Goal: Use online tool/utility: Utilize a website feature to perform a specific function

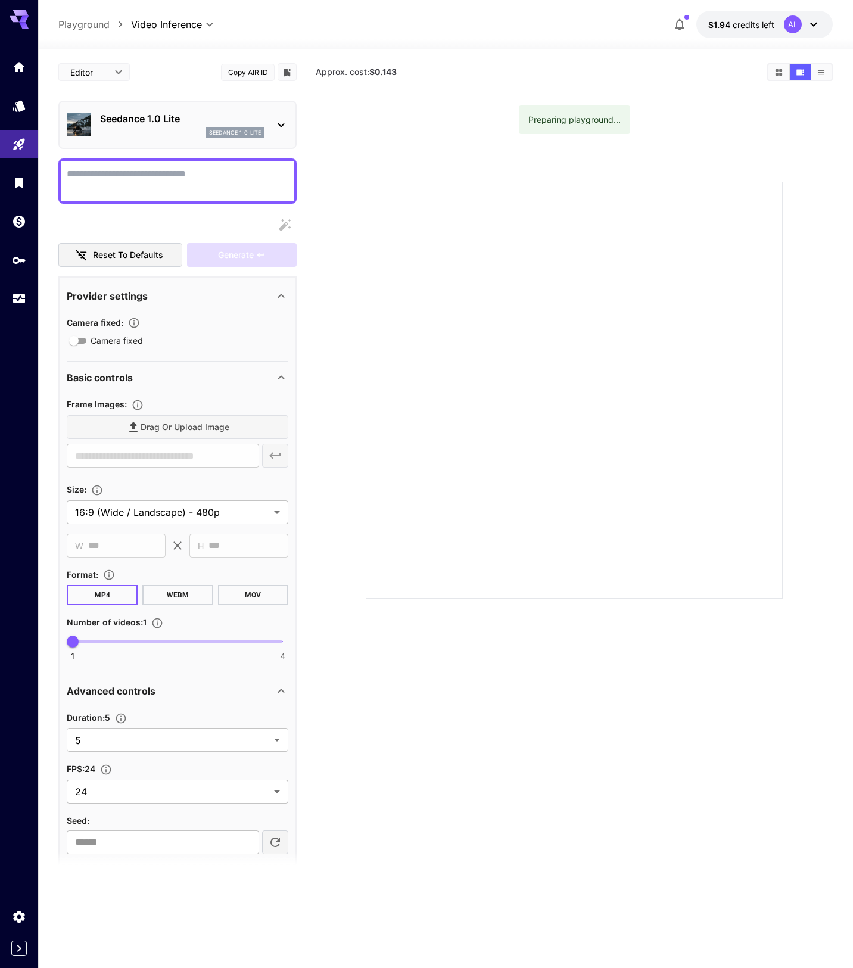
drag, startPoint x: 0, startPoint y: 0, endPoint x: 473, endPoint y: 36, distance: 474.8
click at [473, 36] on div at bounding box center [445, 42] width 815 height 14
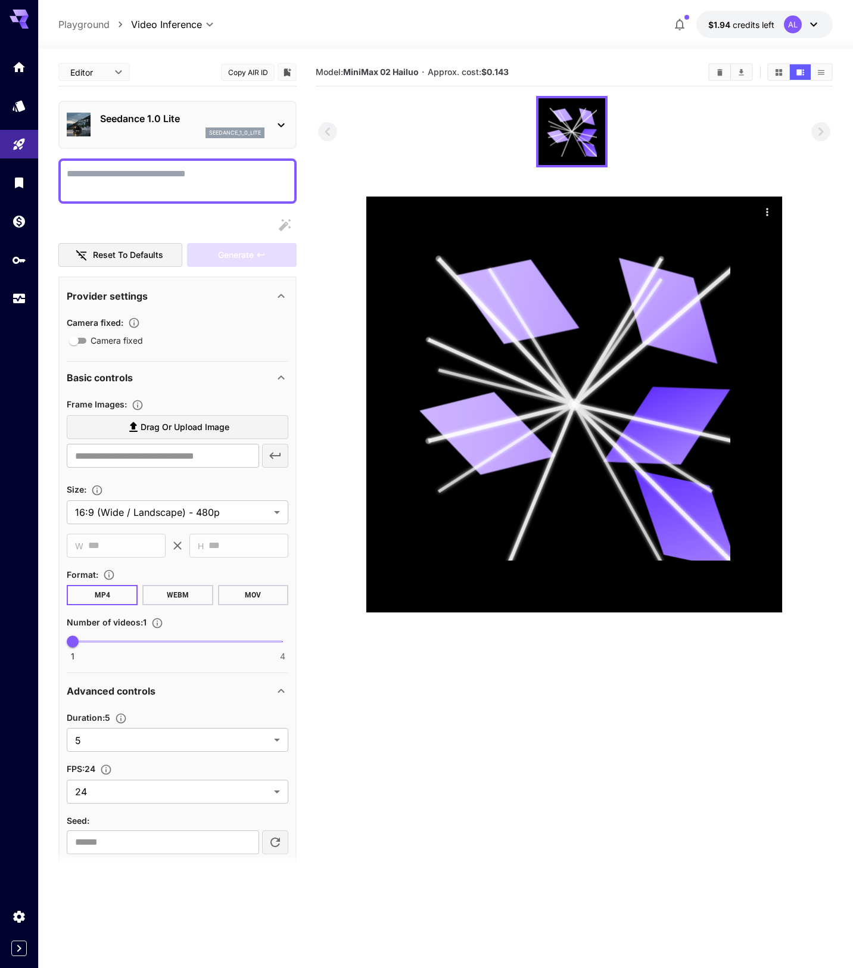
click at [332, 224] on section at bounding box center [574, 354] width 512 height 517
click at [528, 34] on div "**********" at bounding box center [445, 24] width 774 height 27
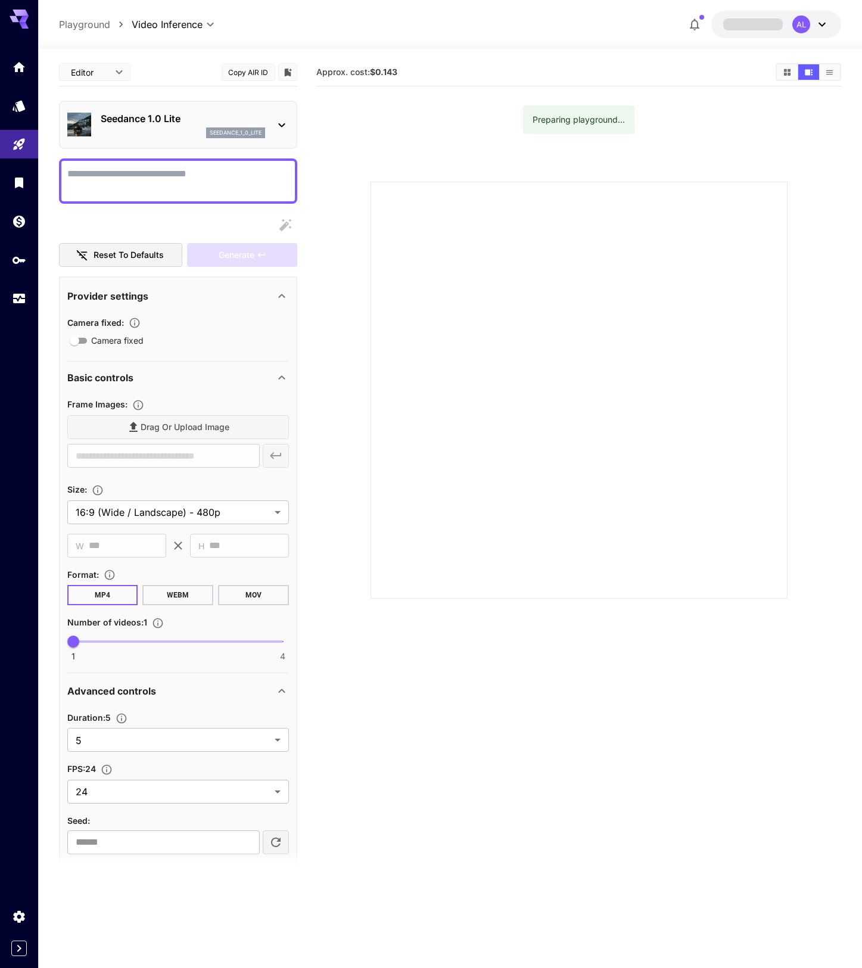
click at [190, 24] on body "**********" at bounding box center [431, 531] width 862 height 1062
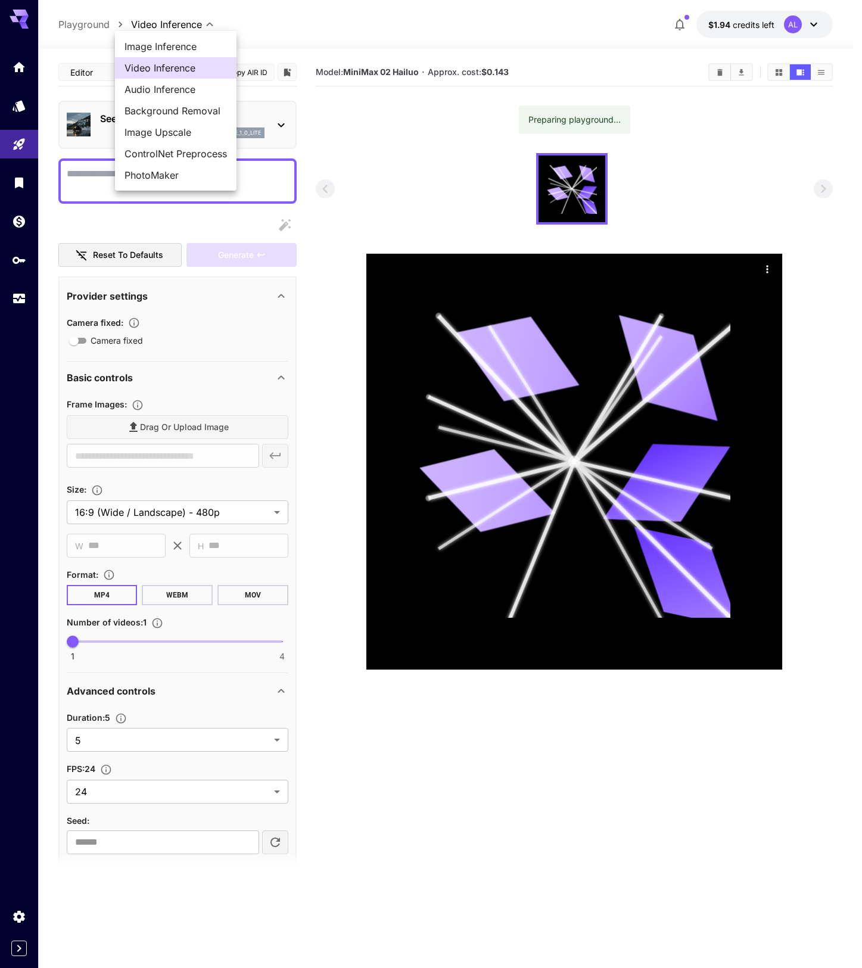
click at [191, 48] on span "Image Inference" at bounding box center [175, 46] width 102 height 14
type input "**********"
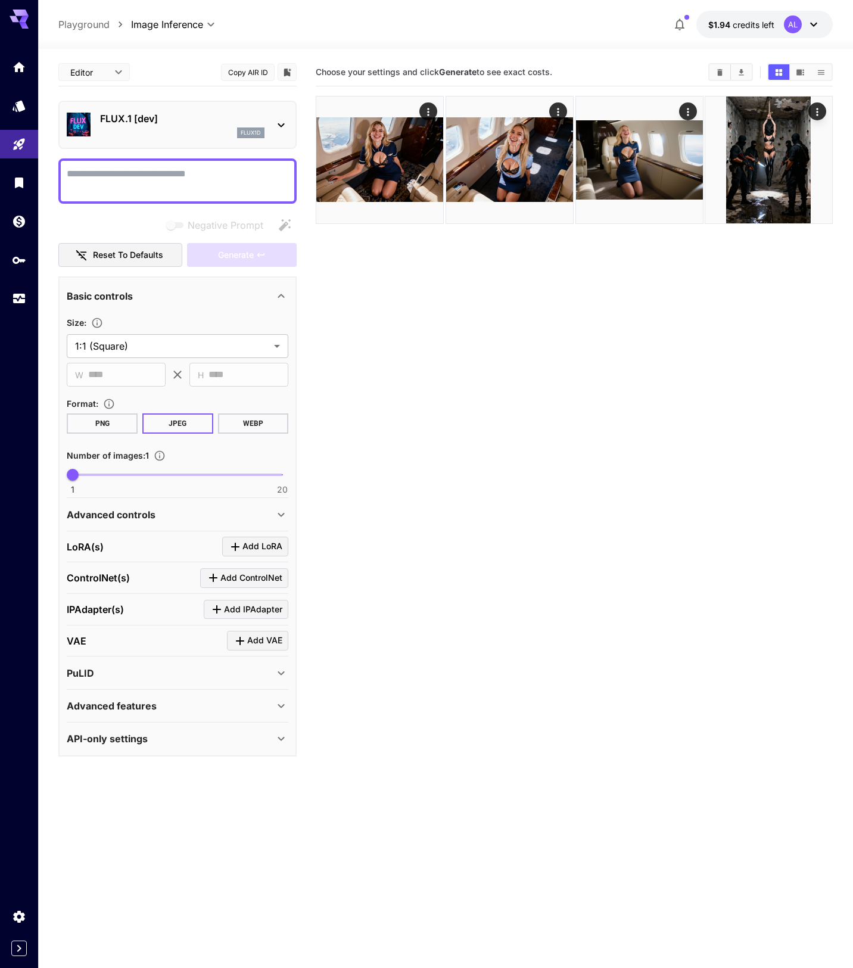
click at [432, 311] on section "Choose your settings and click Generate to see exact costs." at bounding box center [574, 542] width 517 height 968
click at [369, 183] on img at bounding box center [379, 159] width 127 height 127
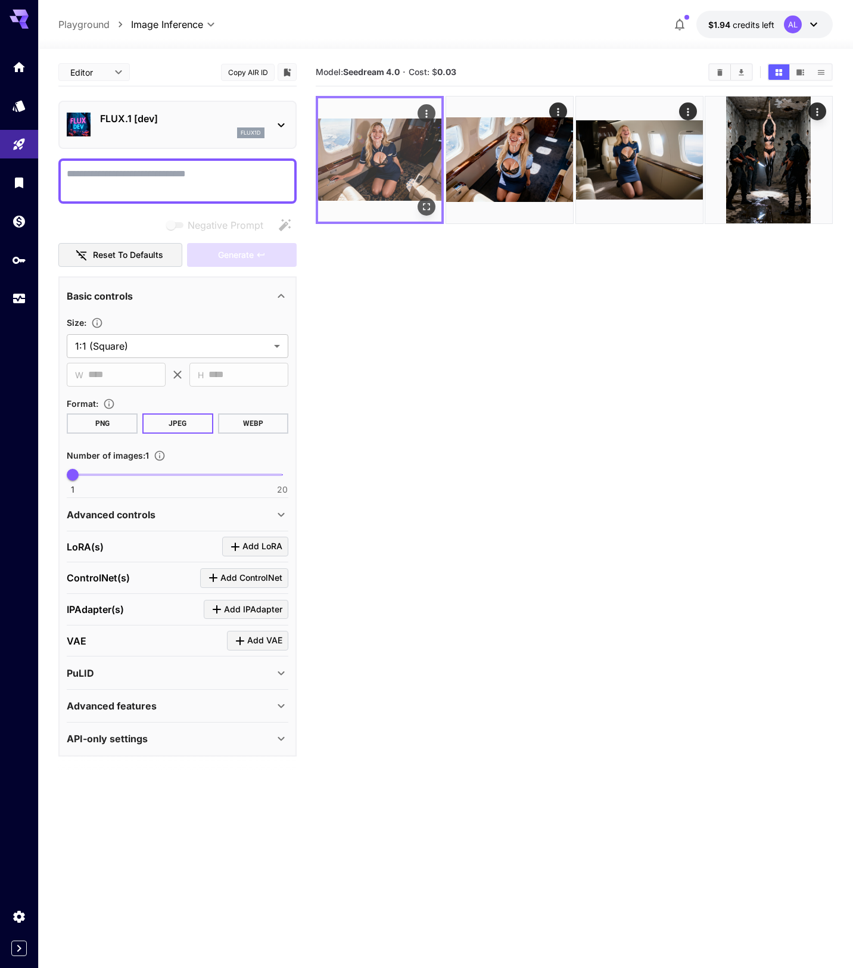
click at [369, 183] on img at bounding box center [379, 159] width 123 height 123
click at [428, 210] on icon "Open in fullscreen" at bounding box center [426, 206] width 7 height 7
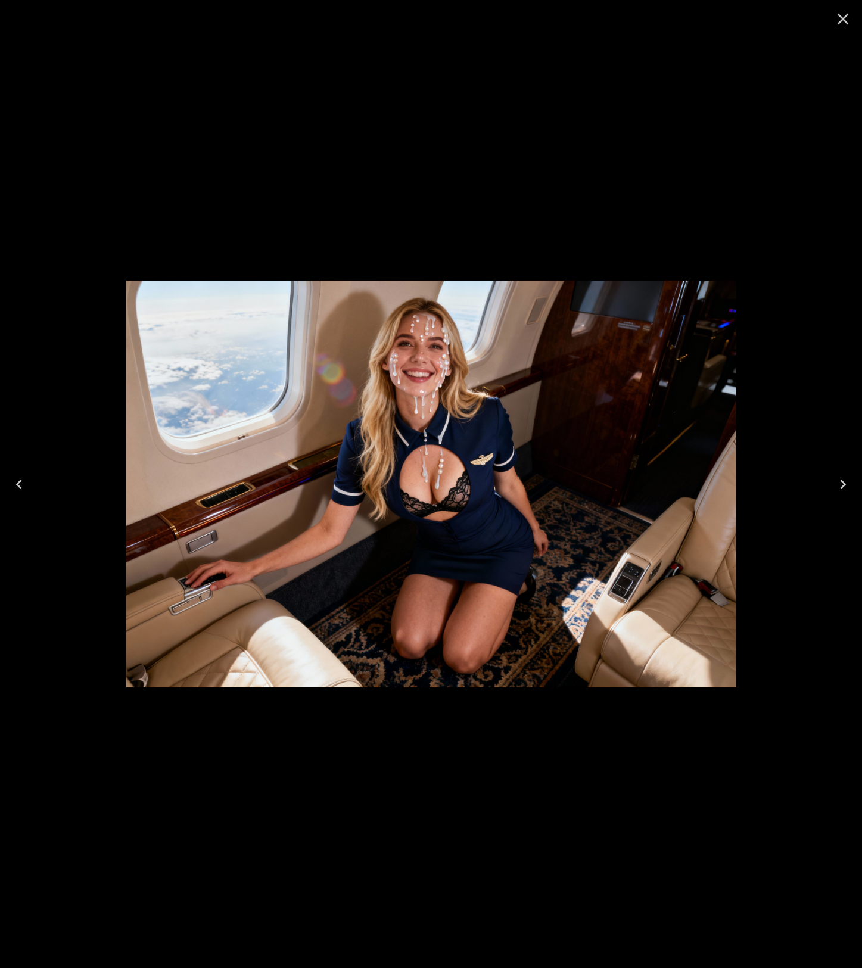
click at [839, 18] on icon "Close" at bounding box center [842, 19] width 19 height 19
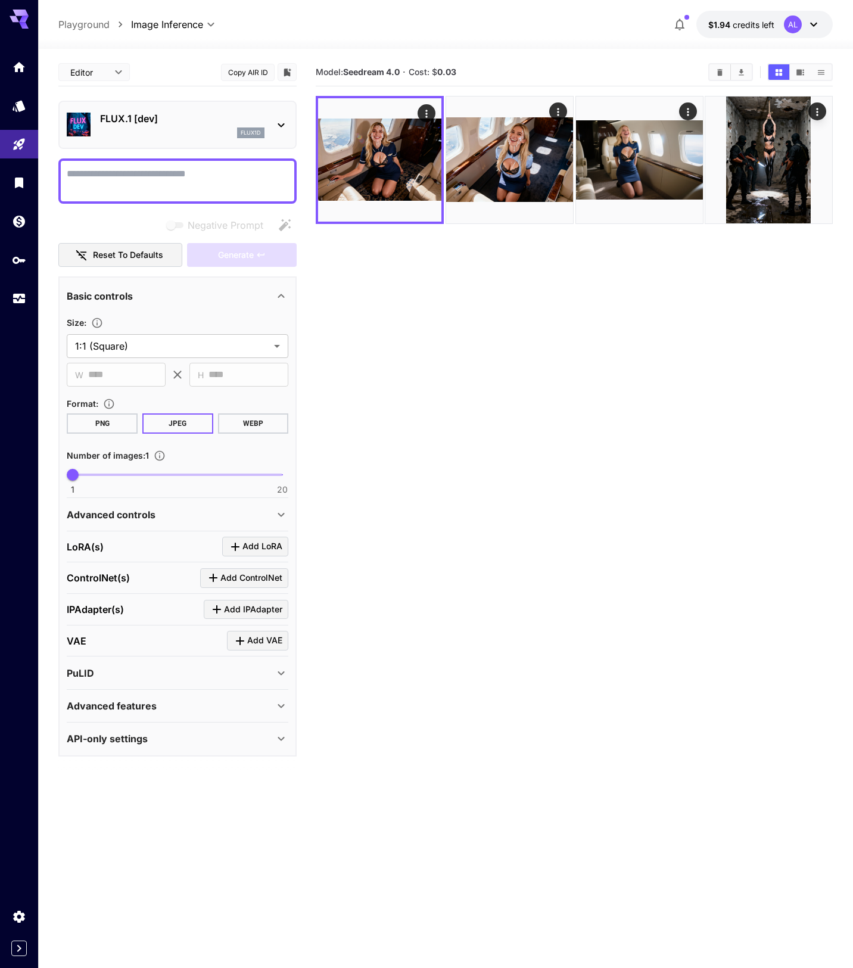
click at [416, 292] on section "Model: Seedream 4.0 · Cost: $ 0.03" at bounding box center [574, 542] width 517 height 968
click at [389, 176] on img at bounding box center [379, 159] width 123 height 123
click at [476, 291] on section "Model: Seedream 4.0 · Cost: $ 0.03" at bounding box center [574, 542] width 517 height 968
click at [793, 72] on button "Show media in video view" at bounding box center [800, 71] width 21 height 15
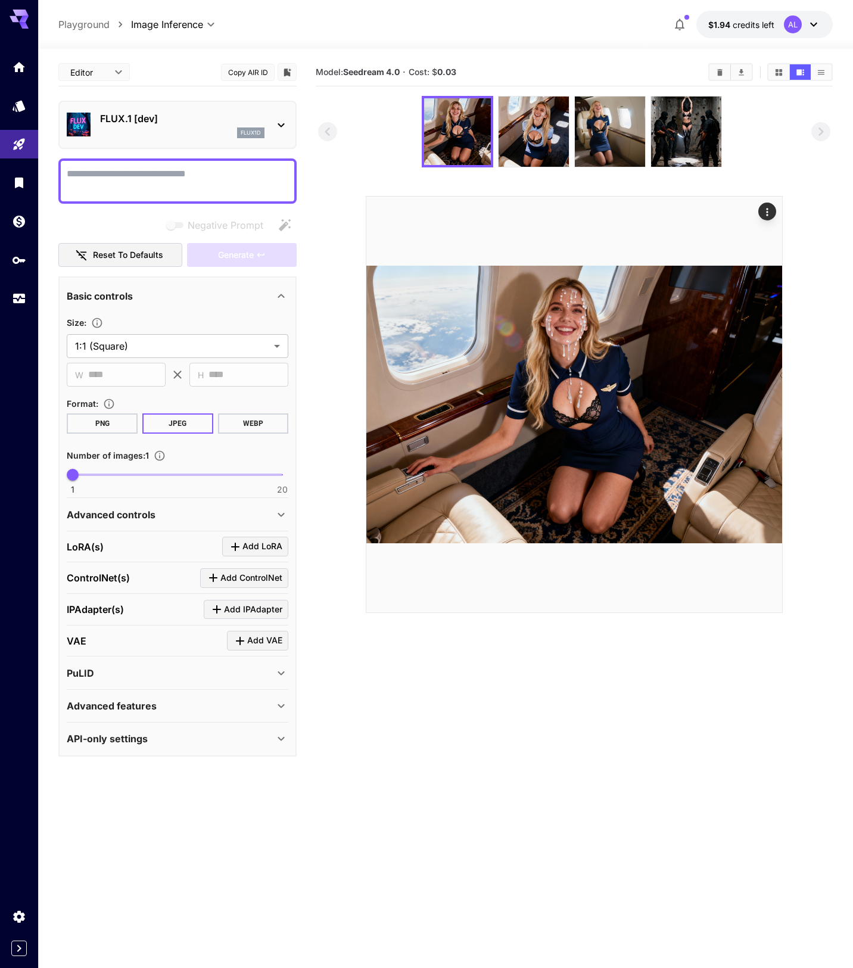
click at [779, 171] on section at bounding box center [574, 354] width 512 height 517
click at [772, 76] on button "Show media in grid view" at bounding box center [778, 71] width 21 height 15
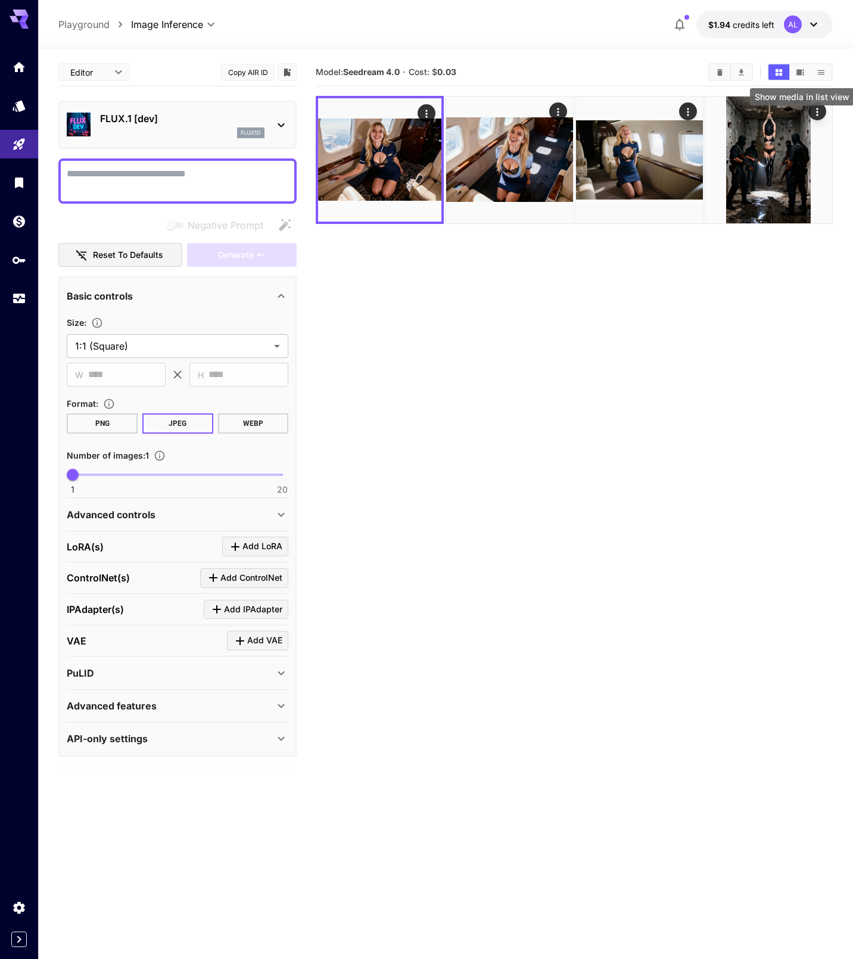
click at [817, 73] on icon "Show media in list view" at bounding box center [820, 72] width 9 height 9
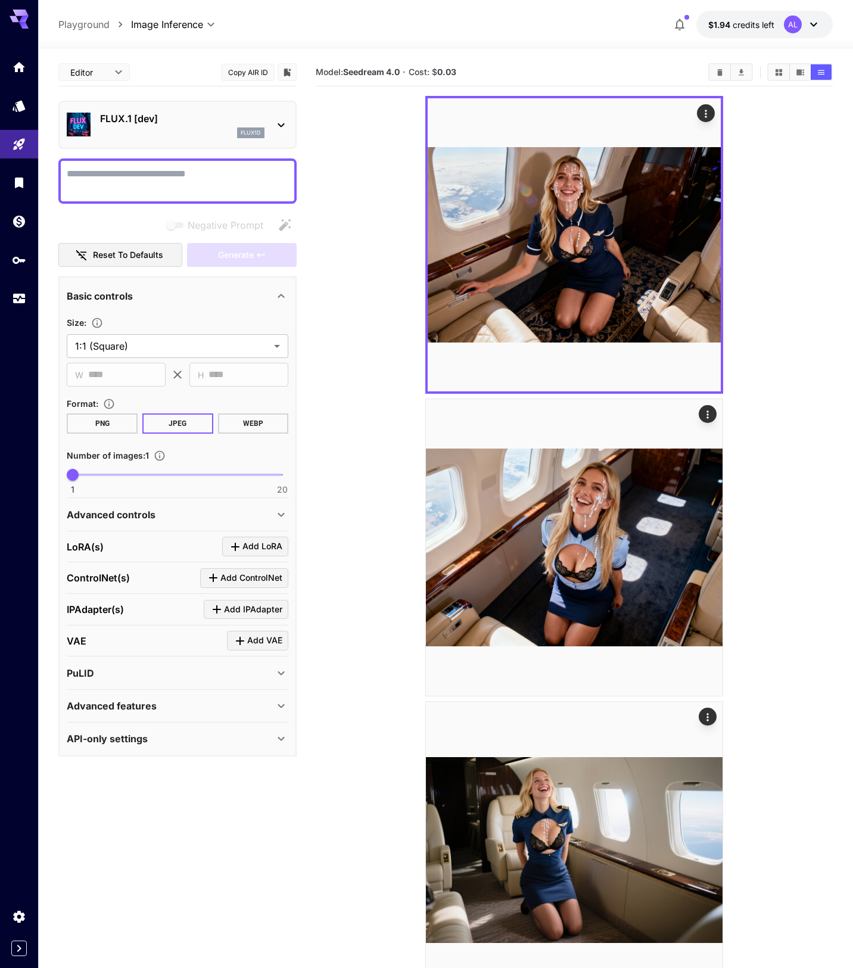
click at [781, 164] on section at bounding box center [574, 698] width 517 height 1205
click at [799, 76] on icon "Show media in video view" at bounding box center [800, 72] width 9 height 9
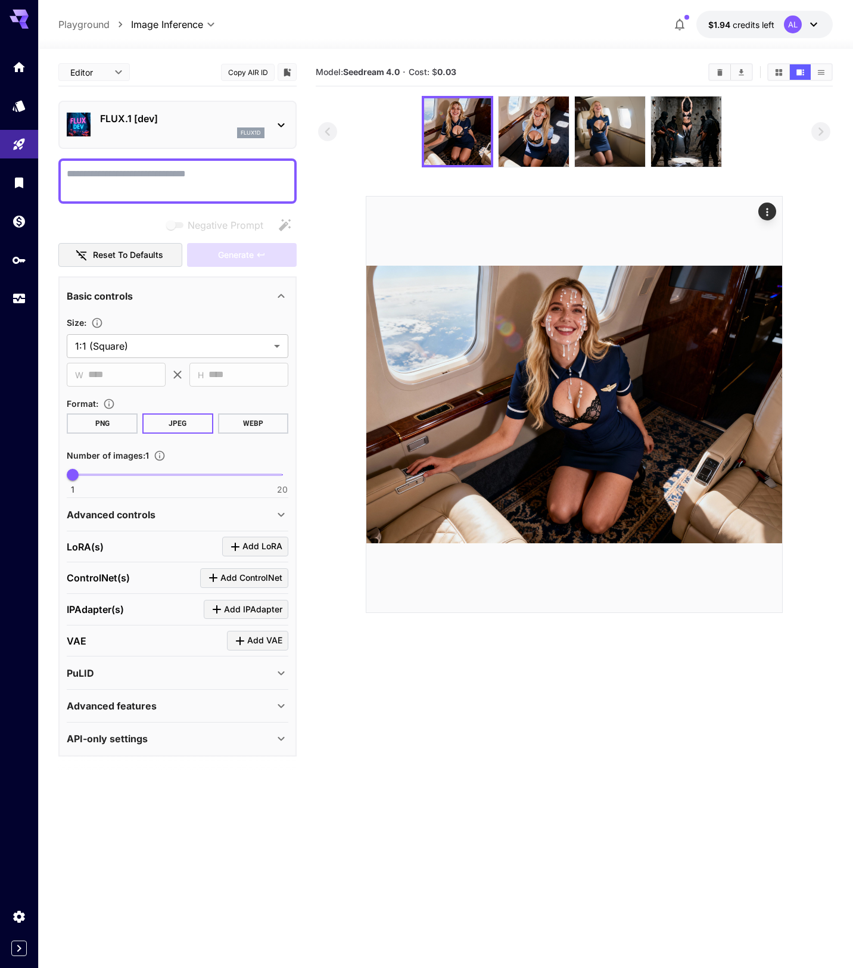
click at [324, 184] on section at bounding box center [574, 354] width 512 height 517
click at [548, 151] on img at bounding box center [533, 131] width 70 height 70
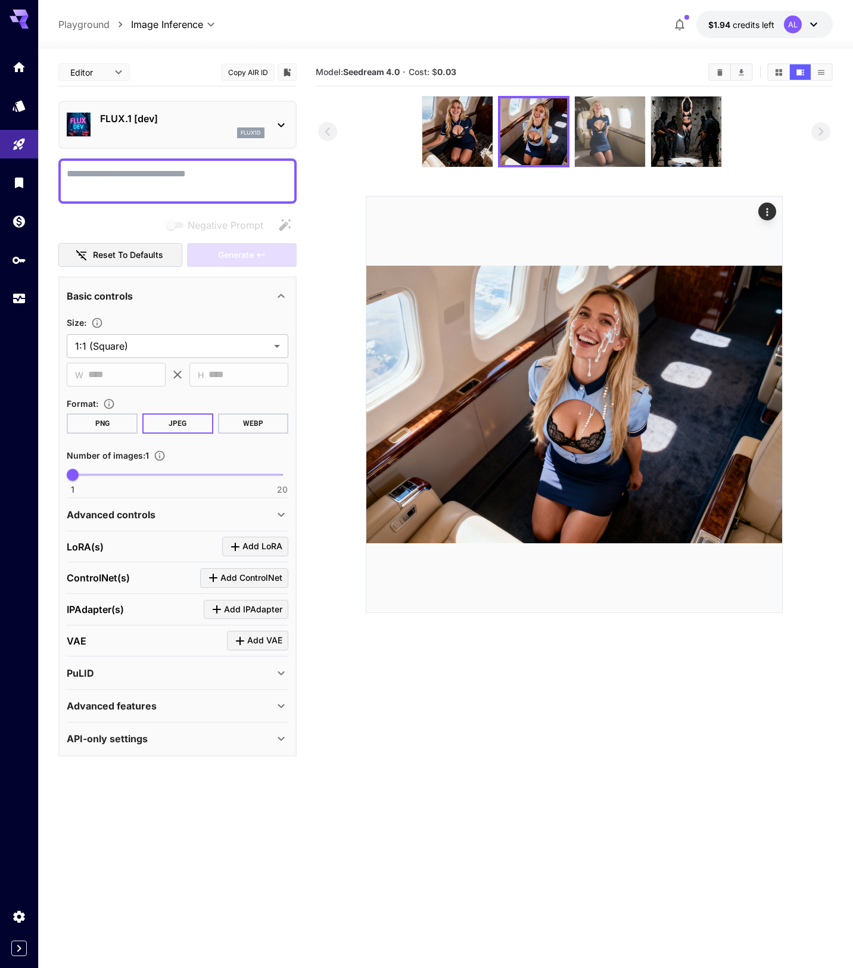
click at [597, 155] on img at bounding box center [610, 131] width 70 height 70
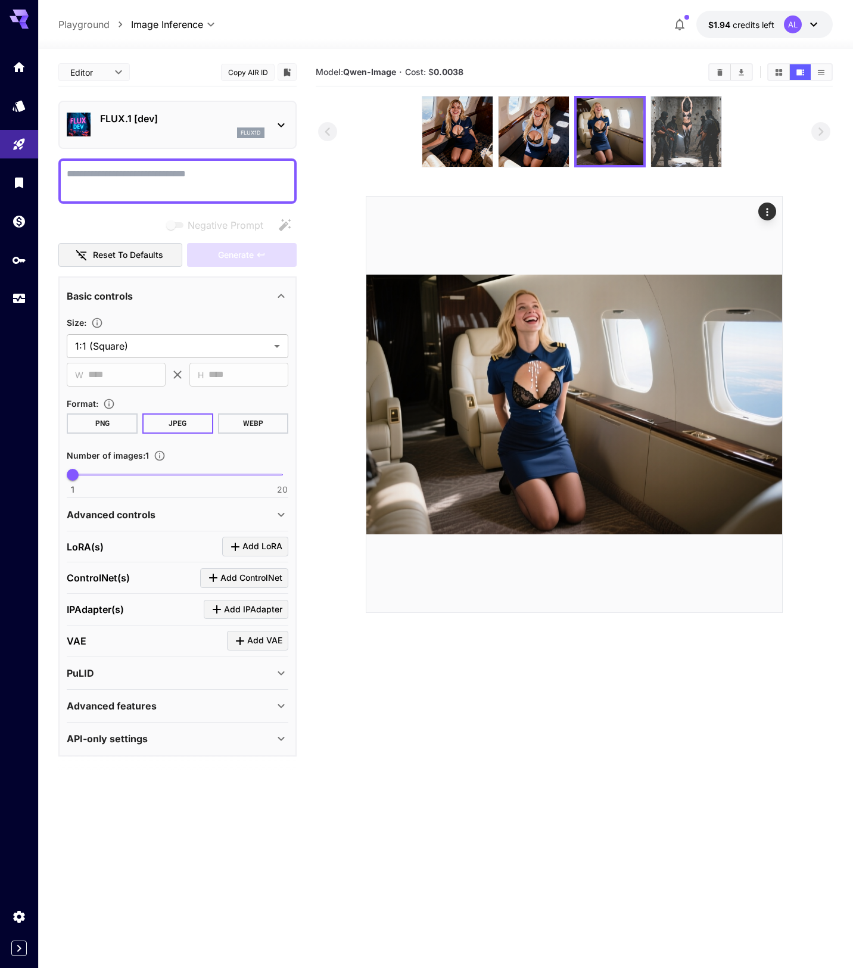
click at [667, 161] on img at bounding box center [686, 131] width 70 height 70
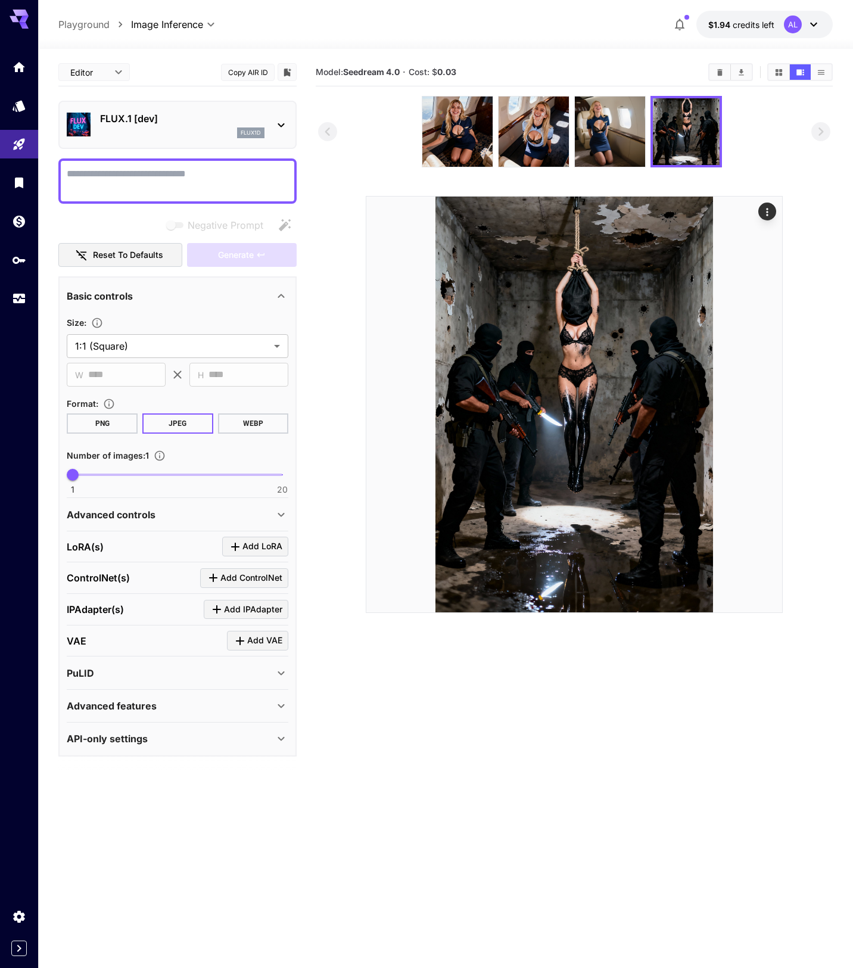
click at [262, 676] on div "PuLID" at bounding box center [170, 673] width 207 height 14
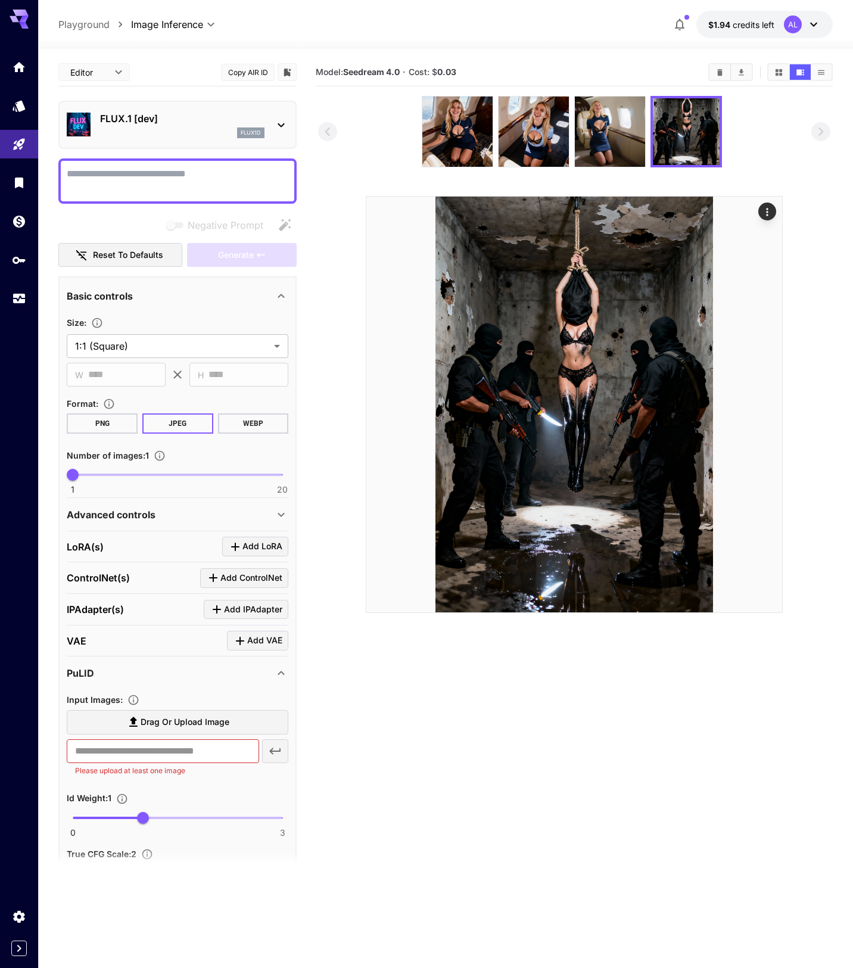
click at [262, 676] on div "PuLID" at bounding box center [170, 673] width 207 height 14
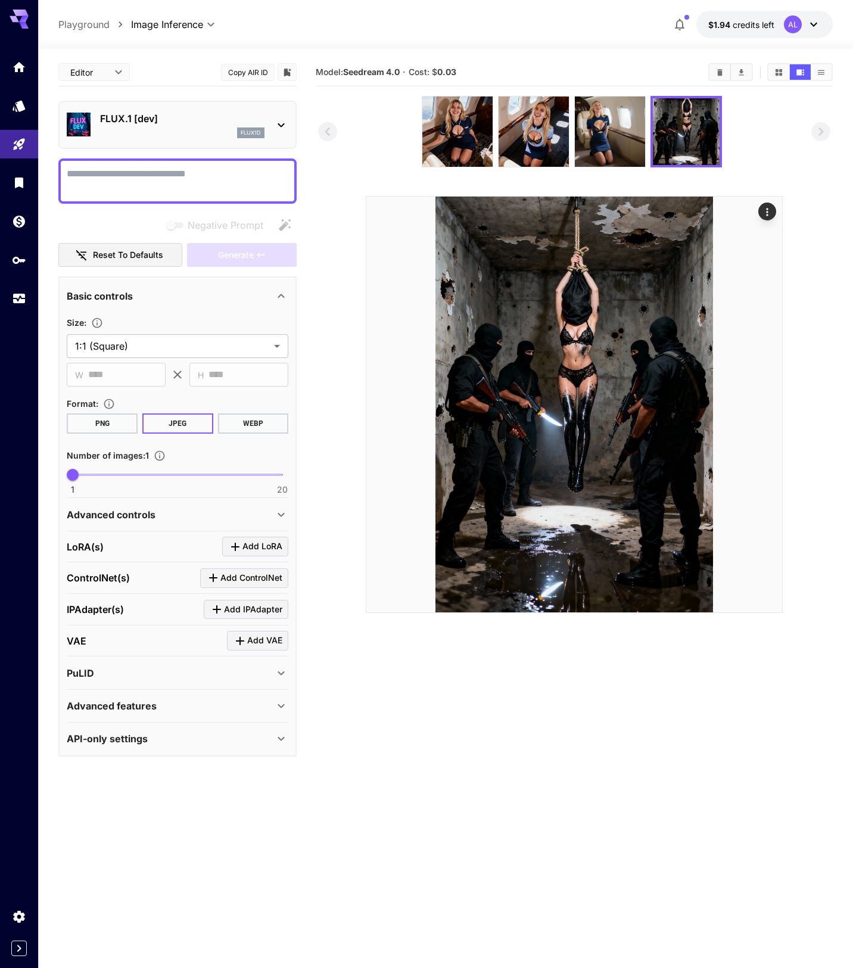
click at [329, 694] on section "Model: Seedream 4.0 · Cost: $ 0.03" at bounding box center [574, 542] width 517 height 968
click at [388, 29] on div "**********" at bounding box center [445, 24] width 774 height 27
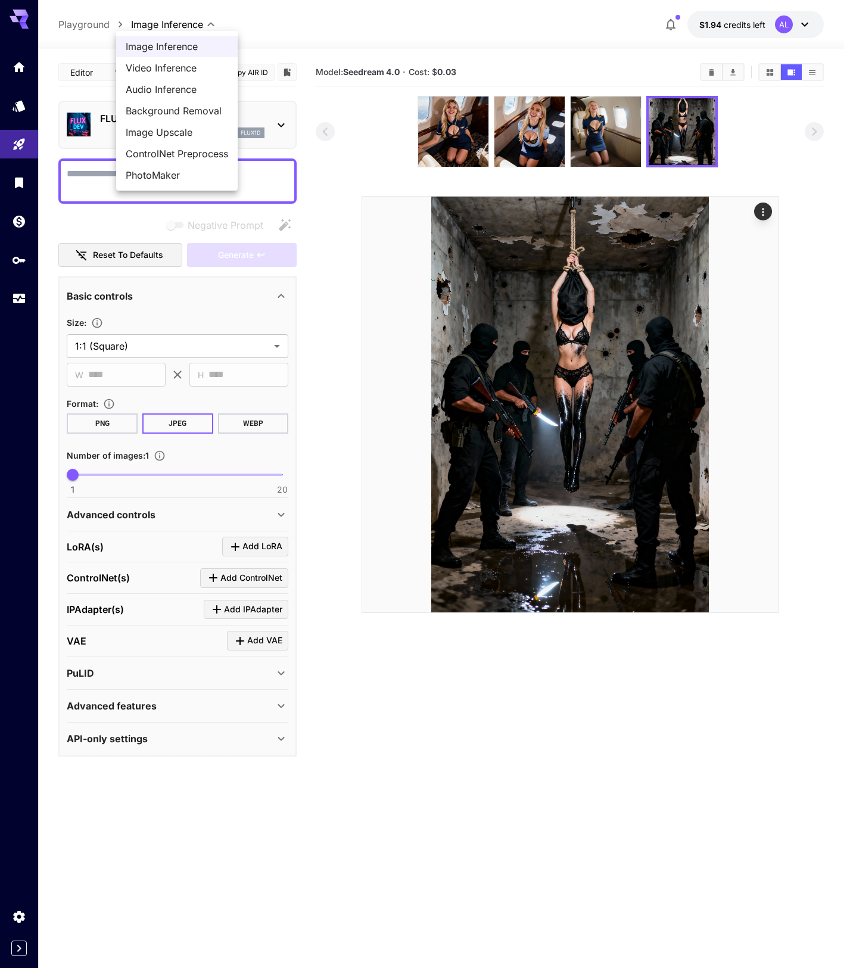
click at [204, 24] on body "**********" at bounding box center [426, 531] width 853 height 1062
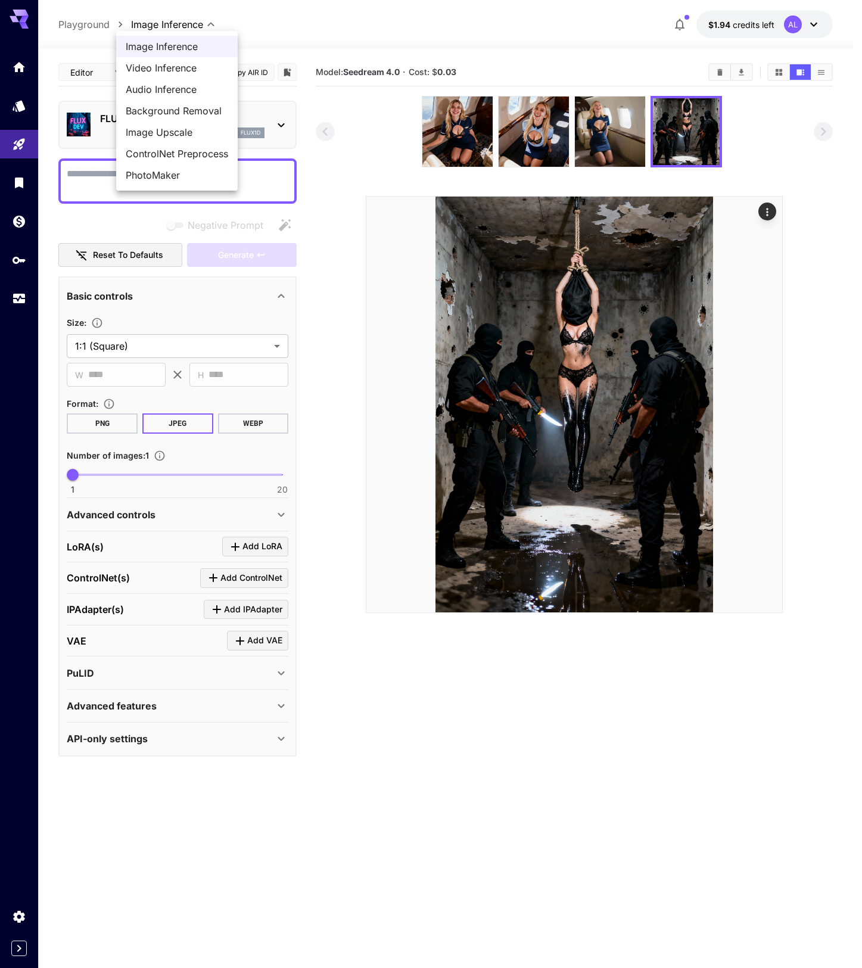
click at [200, 47] on span "Image Inference" at bounding box center [177, 46] width 102 height 14
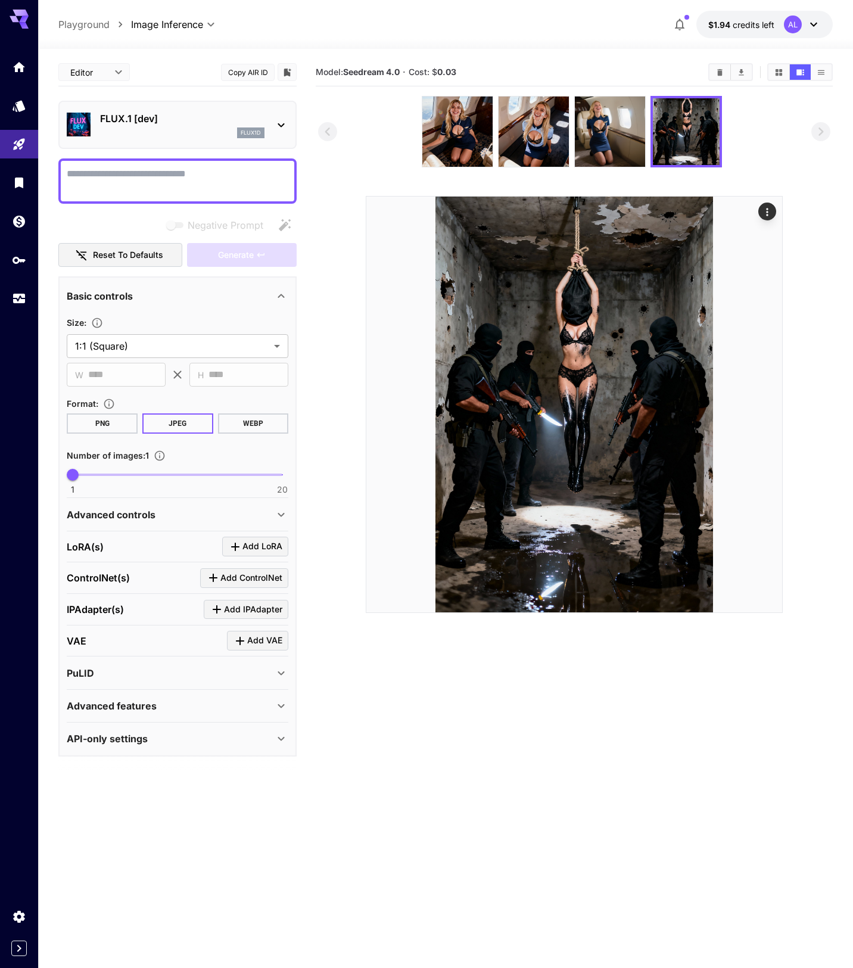
click at [226, 49] on div "**********" at bounding box center [445, 555] width 774 height 1013
click at [361, 172] on section at bounding box center [574, 354] width 512 height 517
click at [450, 151] on img at bounding box center [457, 131] width 70 height 70
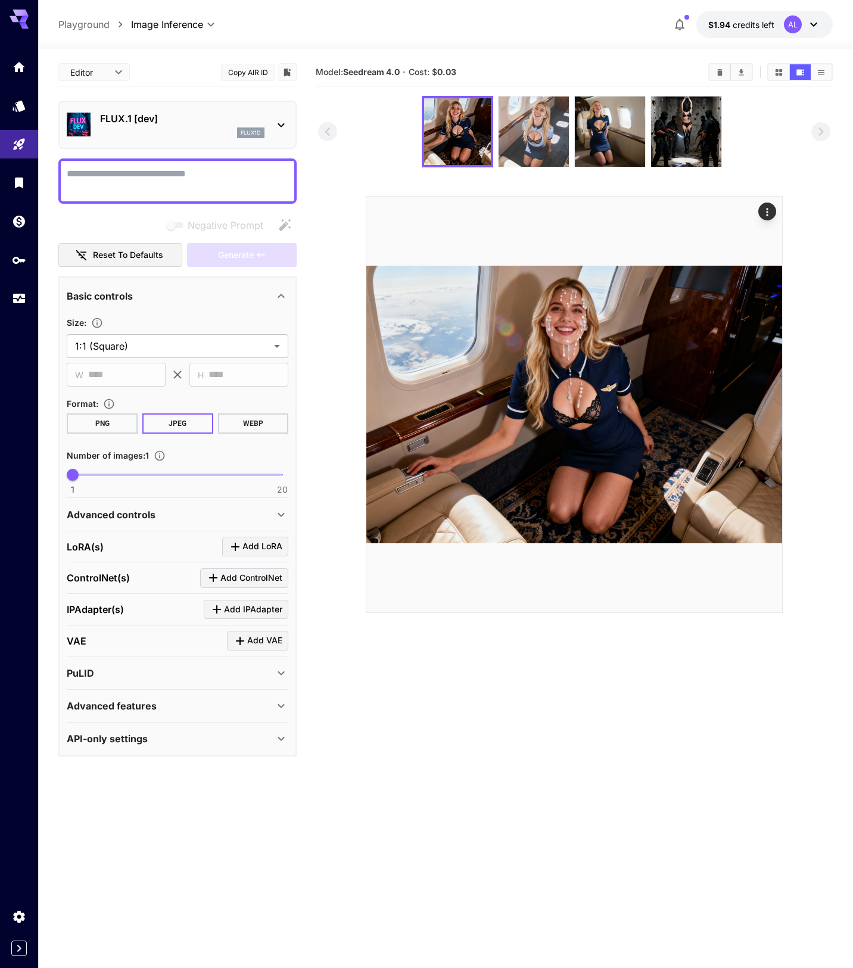
click at [506, 156] on img at bounding box center [533, 131] width 70 height 70
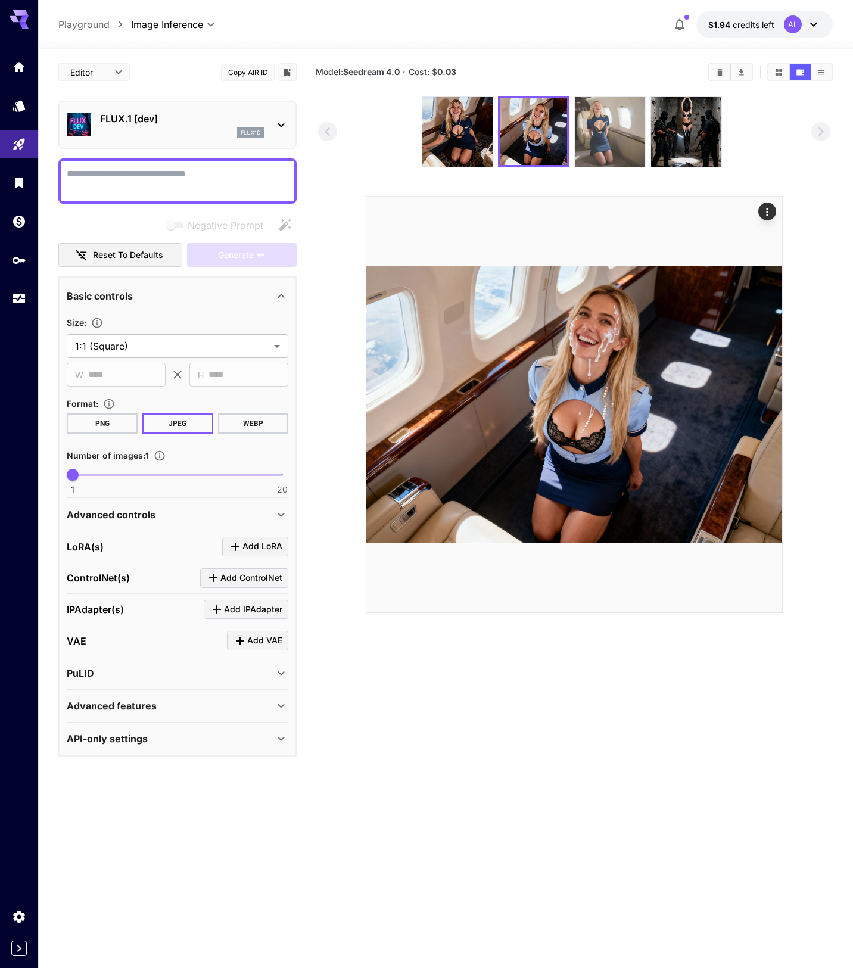
click at [589, 166] on img at bounding box center [610, 131] width 70 height 70
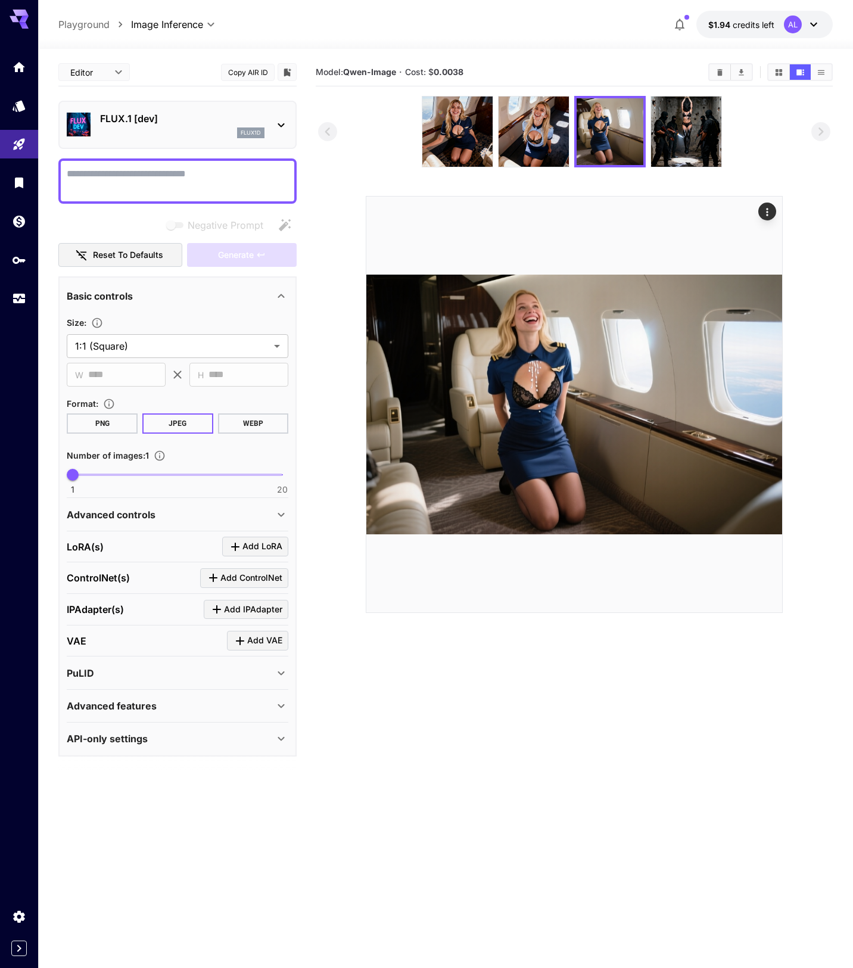
click at [388, 187] on section at bounding box center [574, 354] width 512 height 517
click at [434, 144] on img at bounding box center [457, 131] width 70 height 70
